Goal: Task Accomplishment & Management: Manage account settings

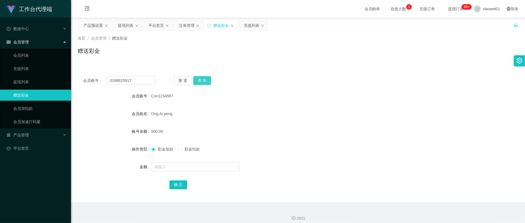
type input "0168625917"
click at [200, 80] on button "查 询" at bounding box center [202, 80] width 18 height 9
click at [180, 170] on input "text" at bounding box center [195, 167] width 89 height 9
type input "500"
click at [181, 186] on button "确 定" at bounding box center [178, 185] width 18 height 9
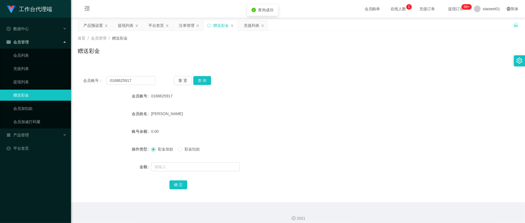
click at [345, 140] on form "会员账号 0168625917 会员姓名 [PERSON_NAME] 账号余额 0.00 操作类型 彩金加款 彩金扣款 金额 确 定" at bounding box center [298, 141] width 441 height 100
drag, startPoint x: 136, startPoint y: 81, endPoint x: 65, endPoint y: 76, distance: 70.3
click at [59, 76] on section "工作台代理端 数据中心 会员管理 会员列表 充值列表 提现列表 赠送彩金 会员加扣款 会员加减打码量 产品管理 开奖记录 注单管理 产品列表 即时注单 产品预…" at bounding box center [262, 114] width 525 height 228
paste input "sharon8821"
type input "sharon8821"
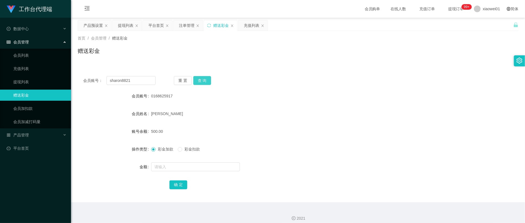
click at [206, 80] on button "查 询" at bounding box center [202, 80] width 18 height 9
click at [179, 167] on input "text" at bounding box center [195, 167] width 89 height 9
type input "500"
click at [185, 182] on button "确 定" at bounding box center [178, 185] width 18 height 9
click at [314, 118] on div "[PERSON_NAME]" at bounding box center [279, 113] width 257 height 11
